Goal: Task Accomplishment & Management: Use online tool/utility

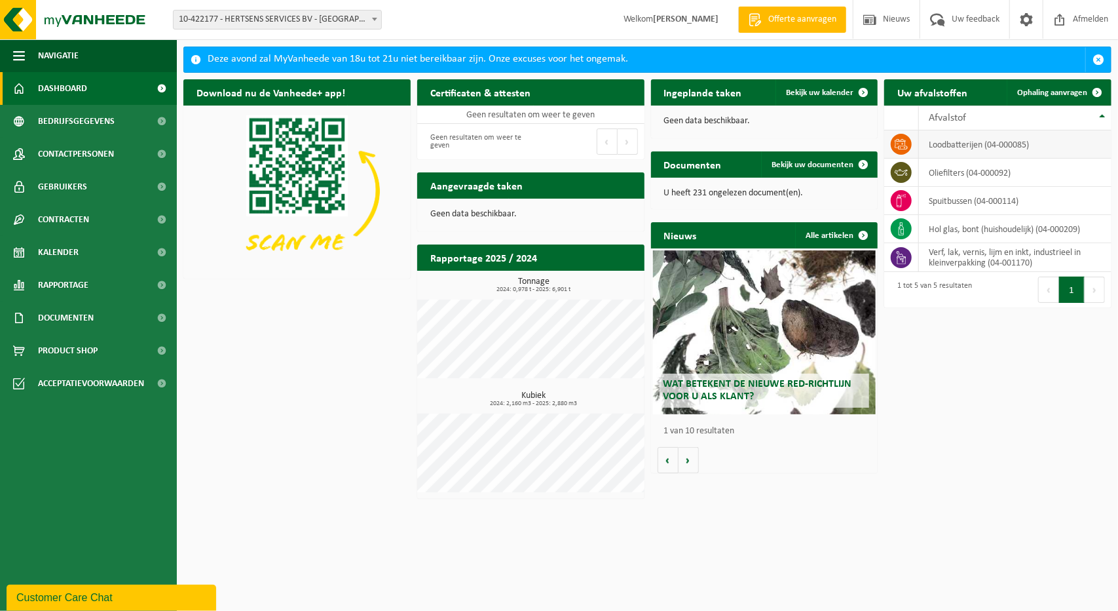
click at [960, 142] on td "loodbatterijen (04-000085)" at bounding box center [1015, 144] width 193 height 28
click at [899, 141] on icon at bounding box center [901, 144] width 13 height 13
click at [933, 140] on td "loodbatterijen (04-000085)" at bounding box center [1015, 144] width 193 height 28
click at [960, 142] on td "loodbatterijen (04-000085)" at bounding box center [1015, 144] width 193 height 28
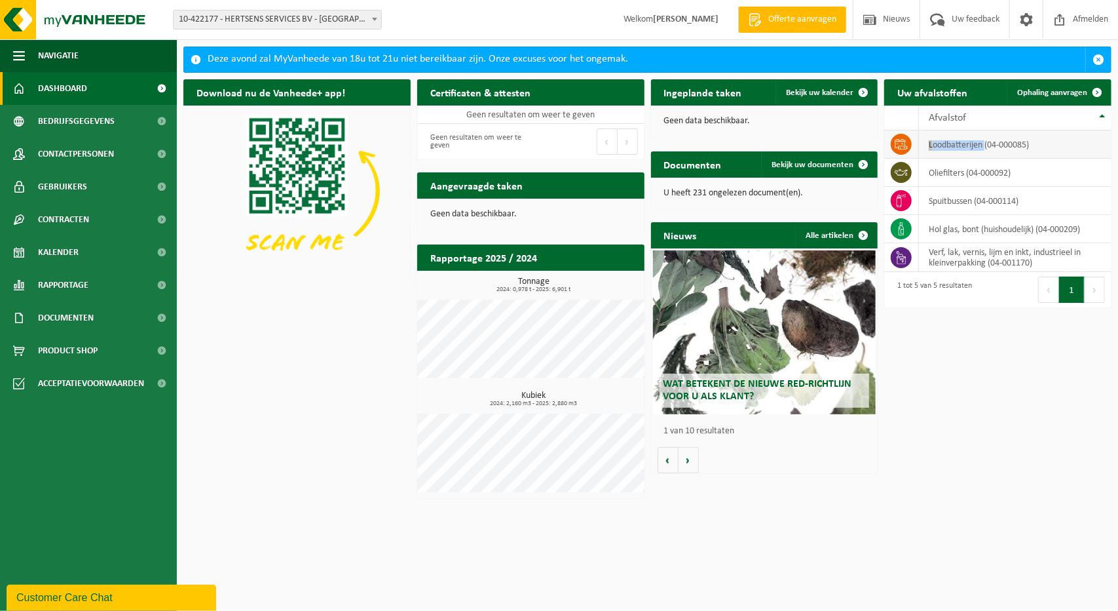
click at [960, 142] on td "loodbatterijen (04-000085)" at bounding box center [1015, 144] width 193 height 28
click at [1009, 138] on td "loodbatterijen (04-000085)" at bounding box center [1015, 144] width 193 height 28
click at [899, 154] on td at bounding box center [901, 144] width 35 height 28
click at [902, 146] on icon at bounding box center [901, 144] width 13 height 13
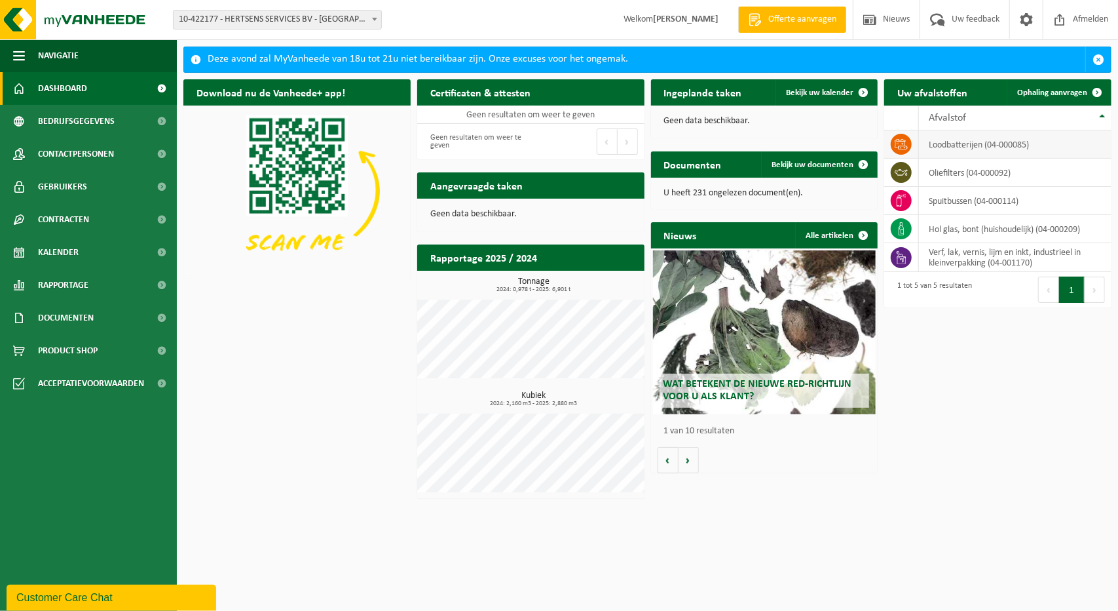
click at [902, 146] on icon at bounding box center [901, 144] width 13 height 13
click at [1062, 90] on span "Ophaling aanvragen" at bounding box center [1052, 92] width 70 height 9
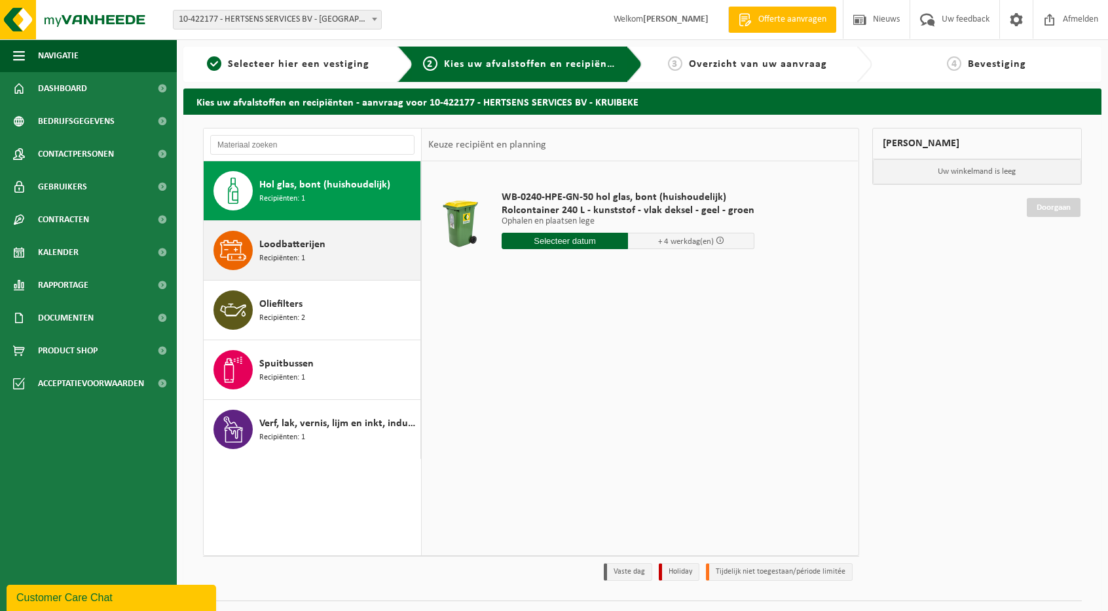
click at [233, 253] on icon at bounding box center [233, 250] width 26 height 20
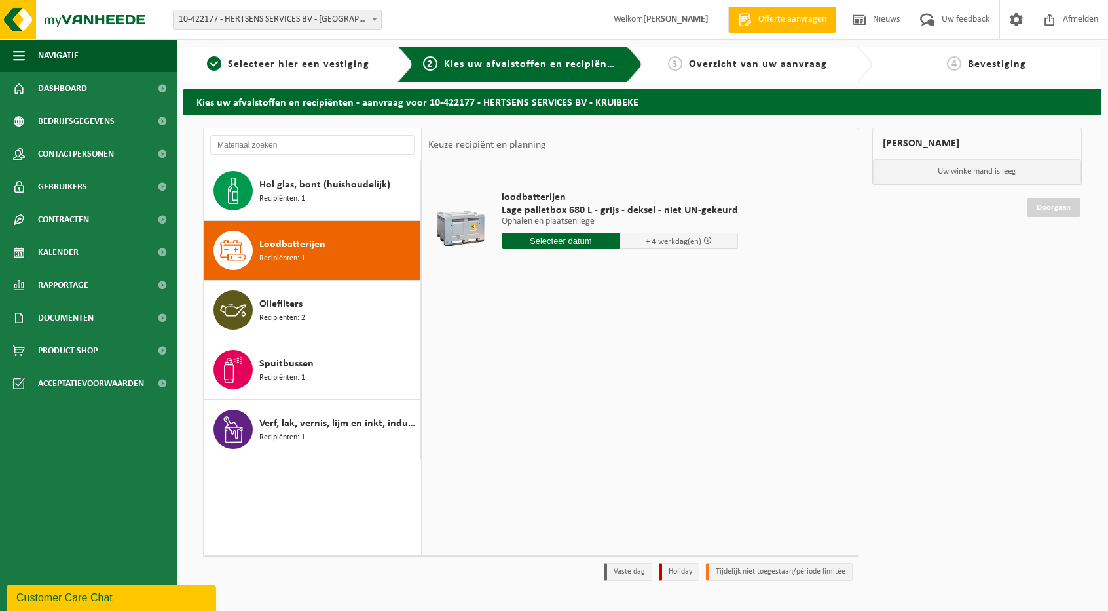
click at [600, 238] on input "text" at bounding box center [561, 241] width 119 height 16
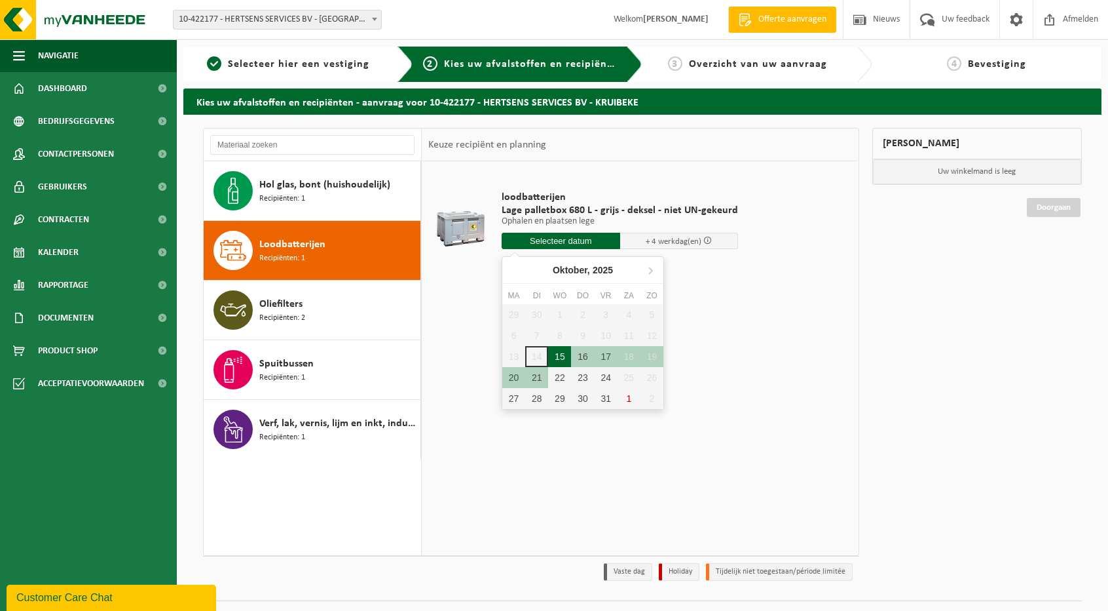
click at [559, 352] on div "15" at bounding box center [559, 356] width 23 height 21
type input "Van 2025-10-15"
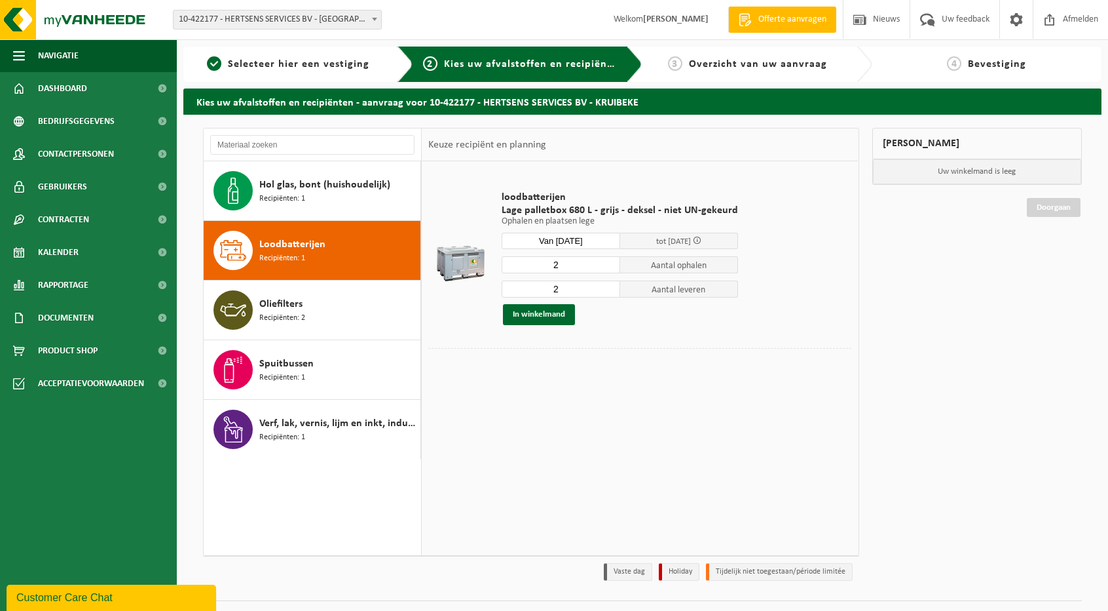
click at [569, 267] on input "2" at bounding box center [561, 264] width 119 height 17
type input "4"
click at [569, 285] on input "2" at bounding box center [561, 288] width 119 height 17
type input "4"
click at [550, 314] on button "In winkelmand" at bounding box center [539, 314] width 72 height 21
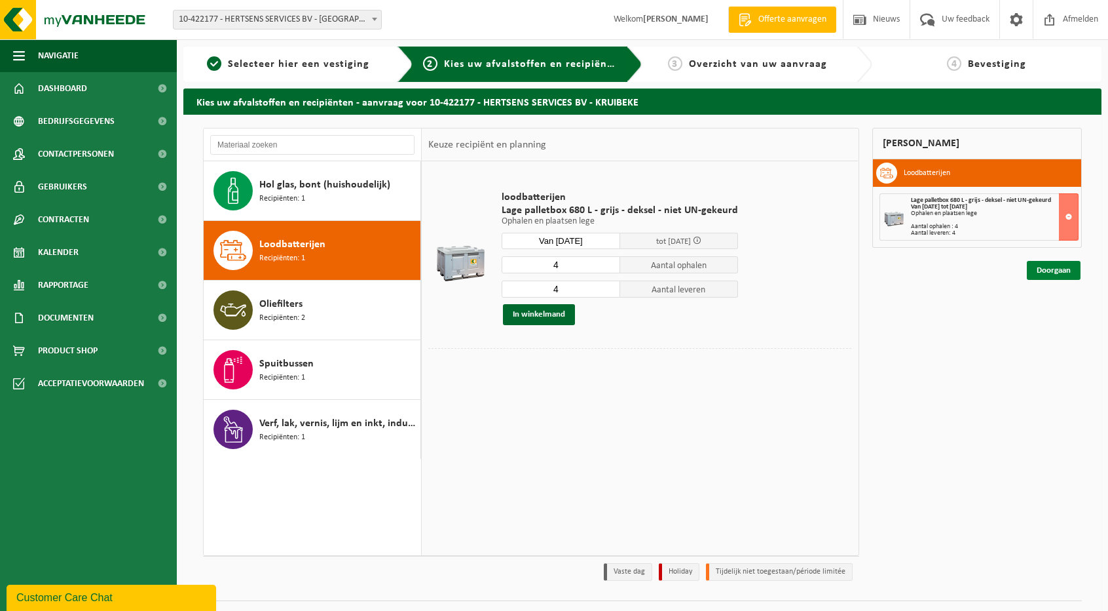
click at [1057, 274] on link "Doorgaan" at bounding box center [1054, 270] width 54 height 19
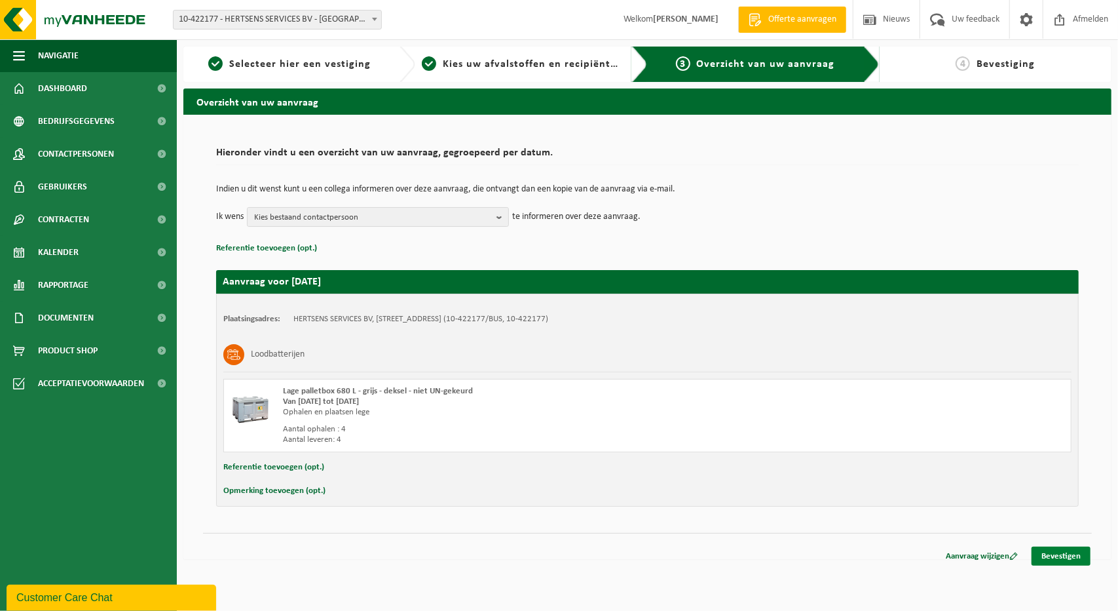
click at [1063, 558] on link "Bevestigen" at bounding box center [1061, 555] width 59 height 19
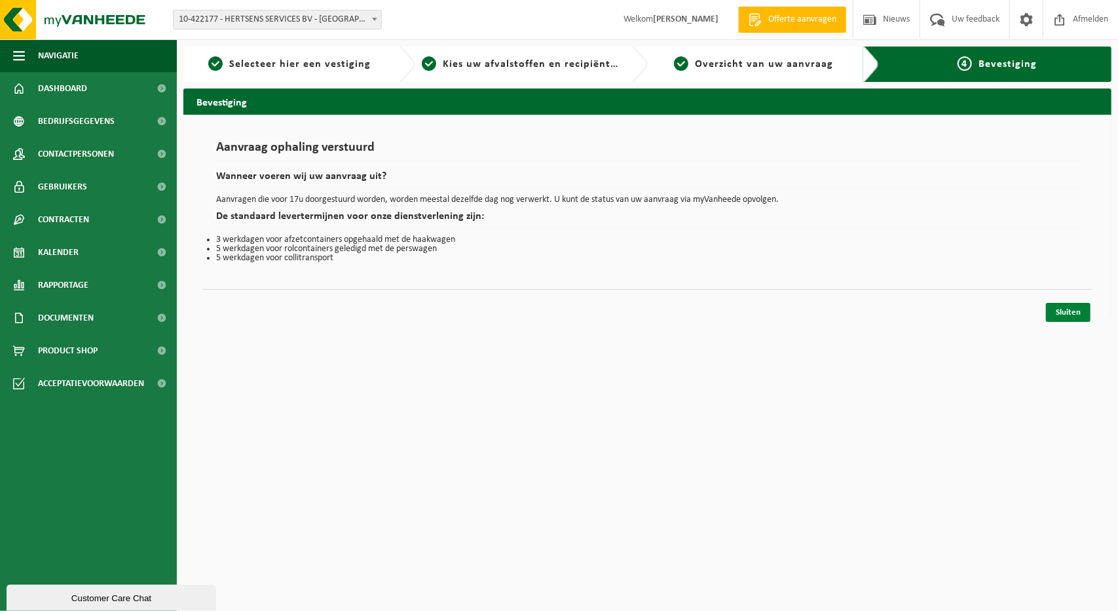
click at [1077, 309] on link "Sluiten" at bounding box center [1068, 312] width 45 height 19
